Goal: Information Seeking & Learning: Learn about a topic

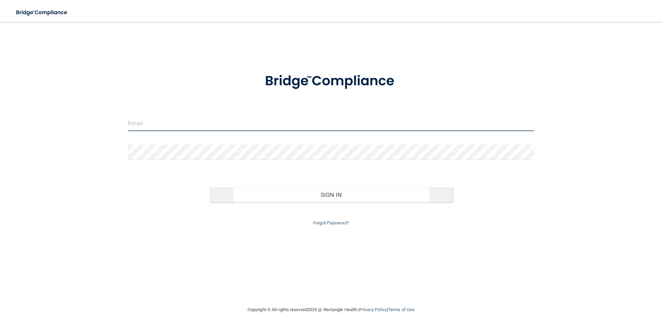
type input "[PERSON_NAME][EMAIL_ADDRESS][DOMAIN_NAME]"
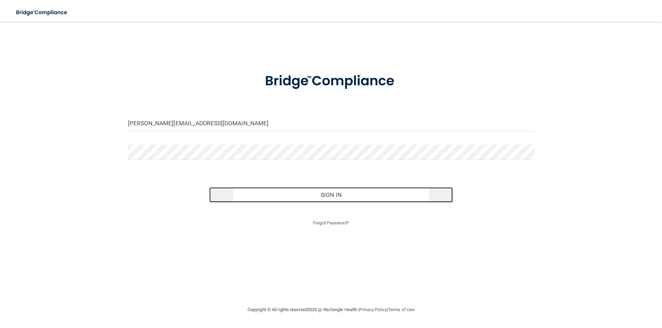
click at [321, 197] on button "Sign In" at bounding box center [331, 194] width 244 height 15
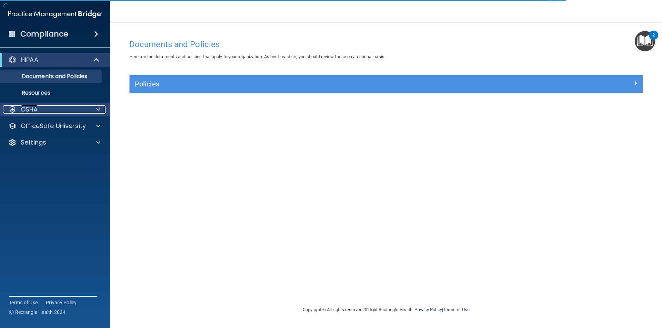
click at [90, 109] on div at bounding box center [97, 109] width 17 height 8
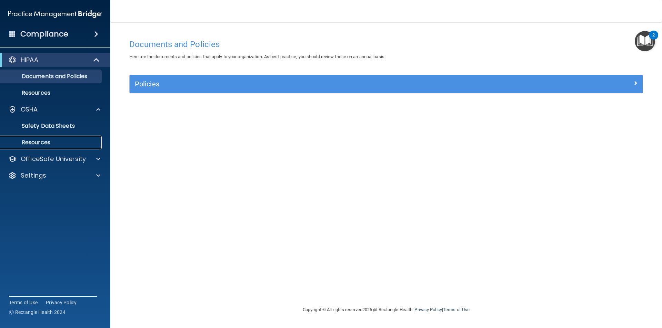
click at [69, 142] on p "Resources" at bounding box center [51, 142] width 94 height 7
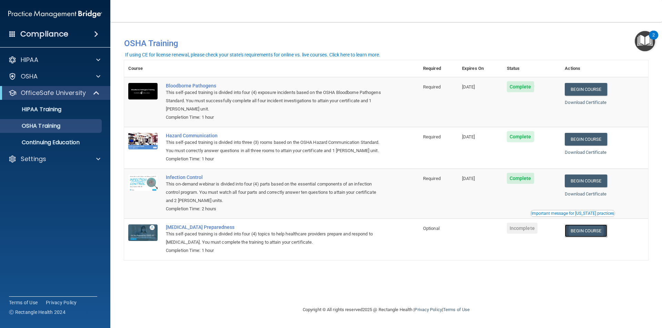
click at [582, 232] on link "Begin Course" at bounding box center [586, 231] width 42 height 13
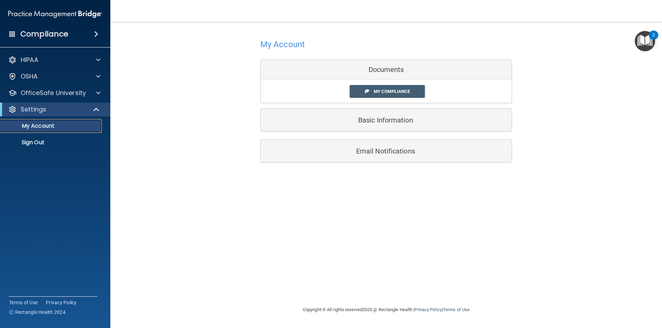
click at [51, 128] on p "My Account" at bounding box center [51, 126] width 94 height 7
click at [51, 74] on div "OSHA" at bounding box center [45, 76] width 85 height 8
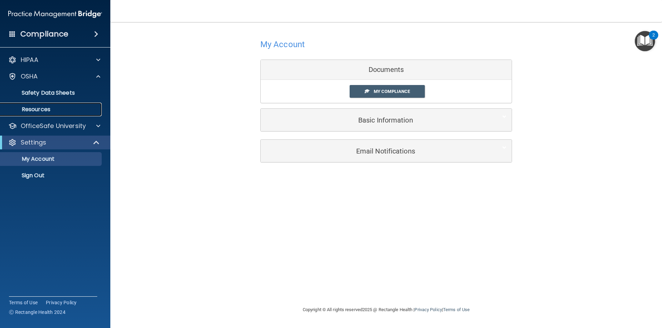
click at [47, 109] on p "Resources" at bounding box center [51, 109] width 94 height 7
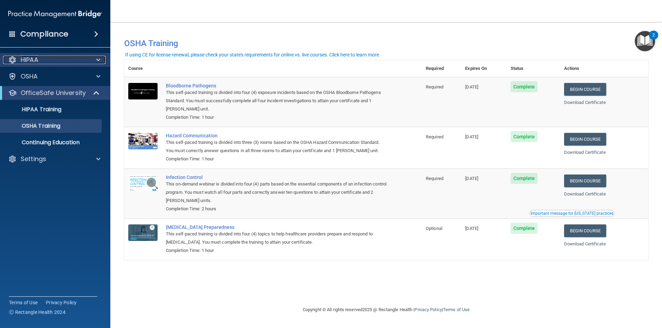
click at [75, 60] on div "HIPAA" at bounding box center [45, 60] width 85 height 8
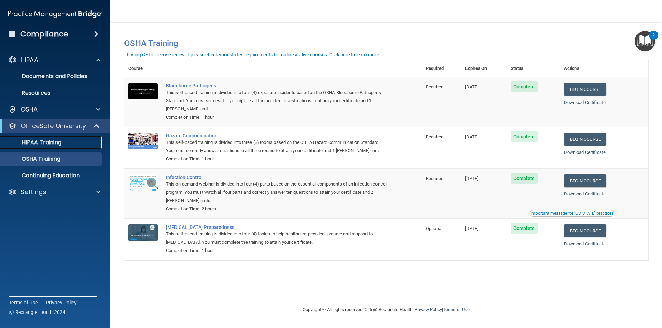
click at [55, 144] on p "HIPAA Training" at bounding box center [32, 142] width 57 height 7
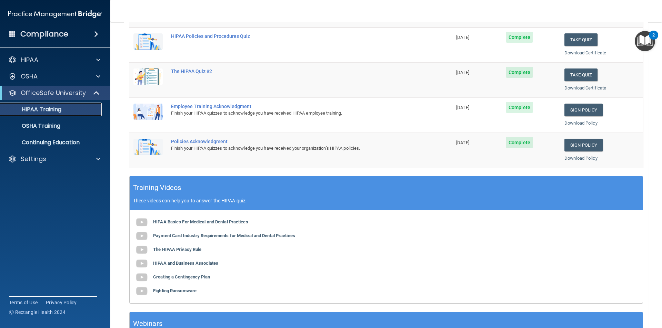
scroll to position [18, 0]
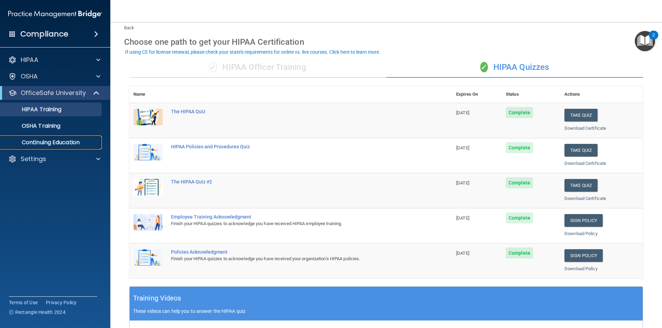
click at [50, 142] on p "Continuing Education" at bounding box center [51, 142] width 94 height 7
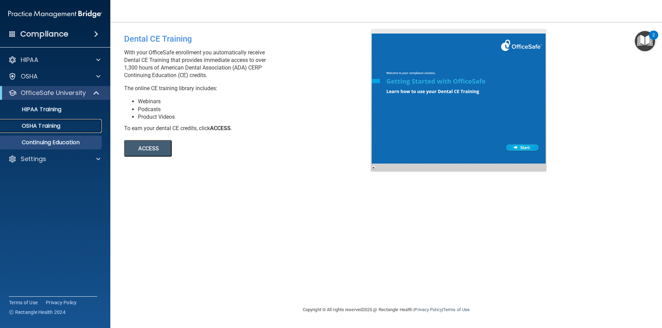
click at [53, 128] on p "OSHA Training" at bounding box center [32, 126] width 56 height 7
